Goal: Transaction & Acquisition: Purchase product/service

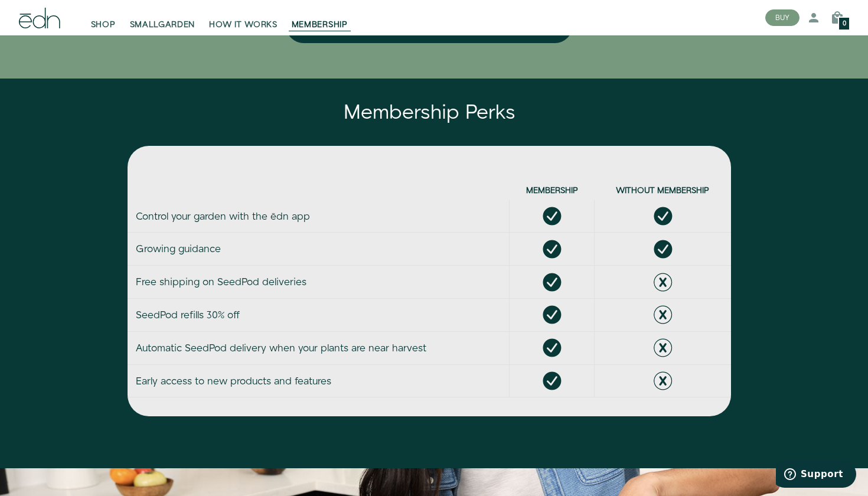
scroll to position [2980, 0]
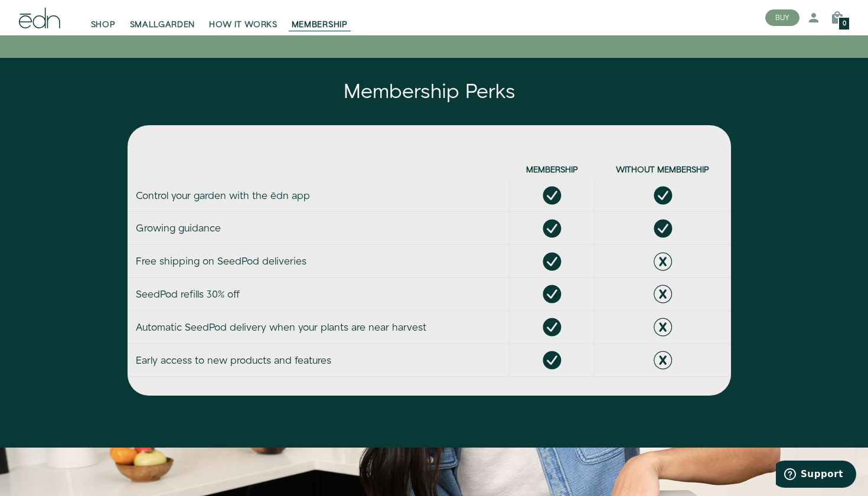
click at [30, 21] on icon at bounding box center [39, 18] width 41 height 21
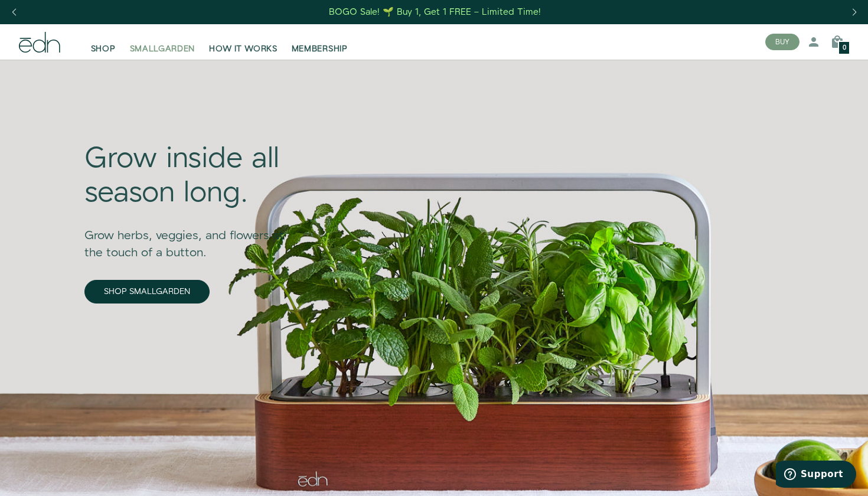
click at [162, 50] on span "SMALLGARDEN" at bounding box center [163, 49] width 66 height 12
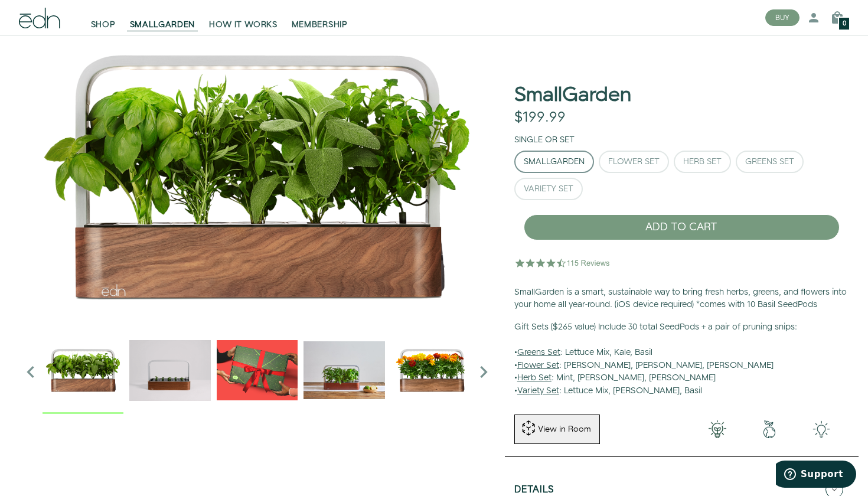
scroll to position [34, 0]
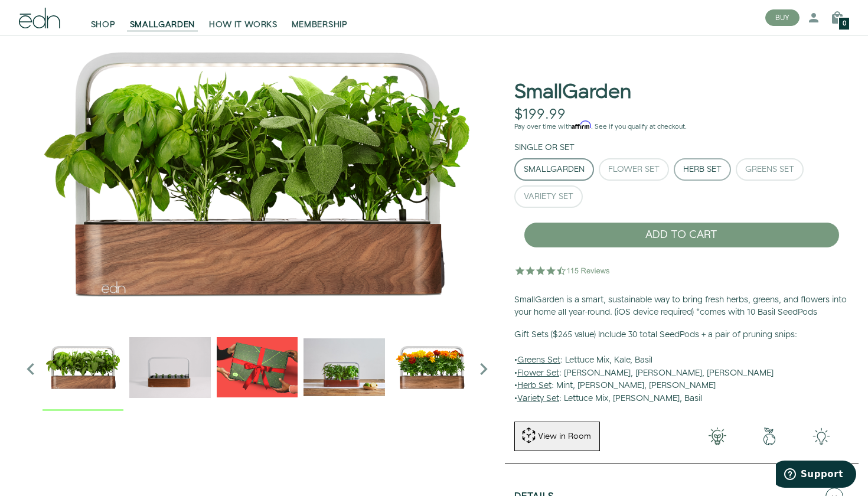
click at [701, 165] on div "Herb Set" at bounding box center [702, 169] width 38 height 8
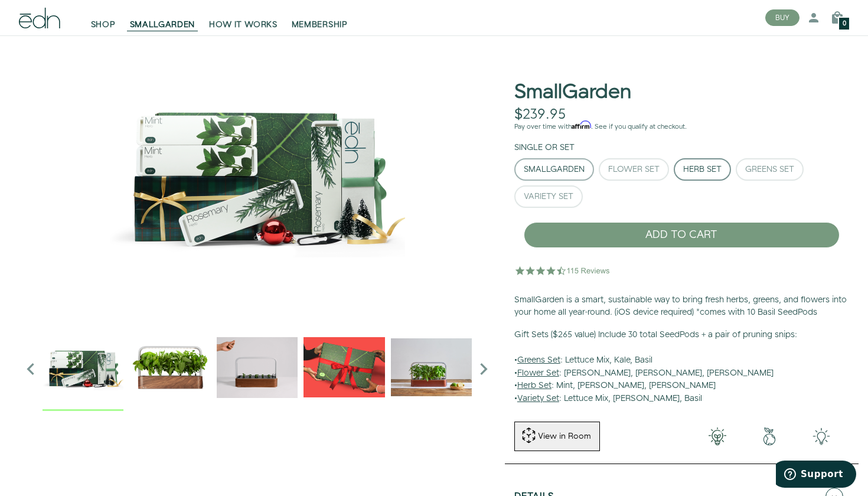
click at [549, 169] on div "SmallGarden" at bounding box center [554, 169] width 61 height 8
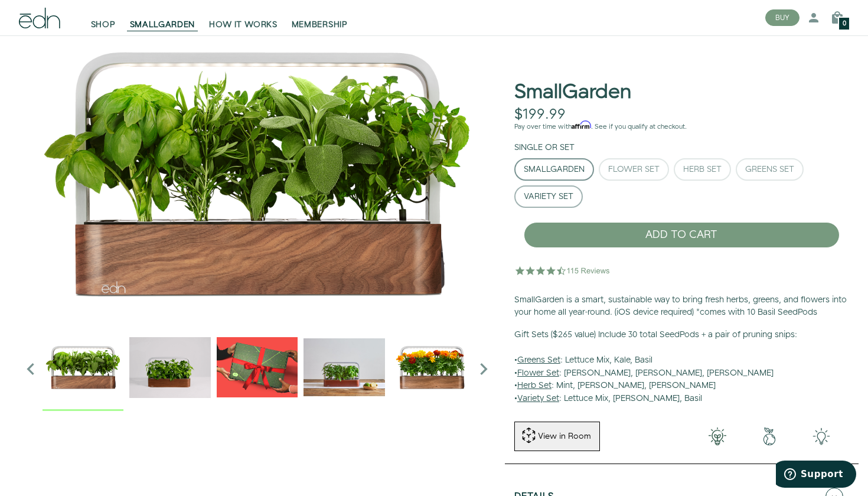
click at [545, 204] on button "Variety Set" at bounding box center [548, 196] width 68 height 22
